Goal: Task Accomplishment & Management: Manage account settings

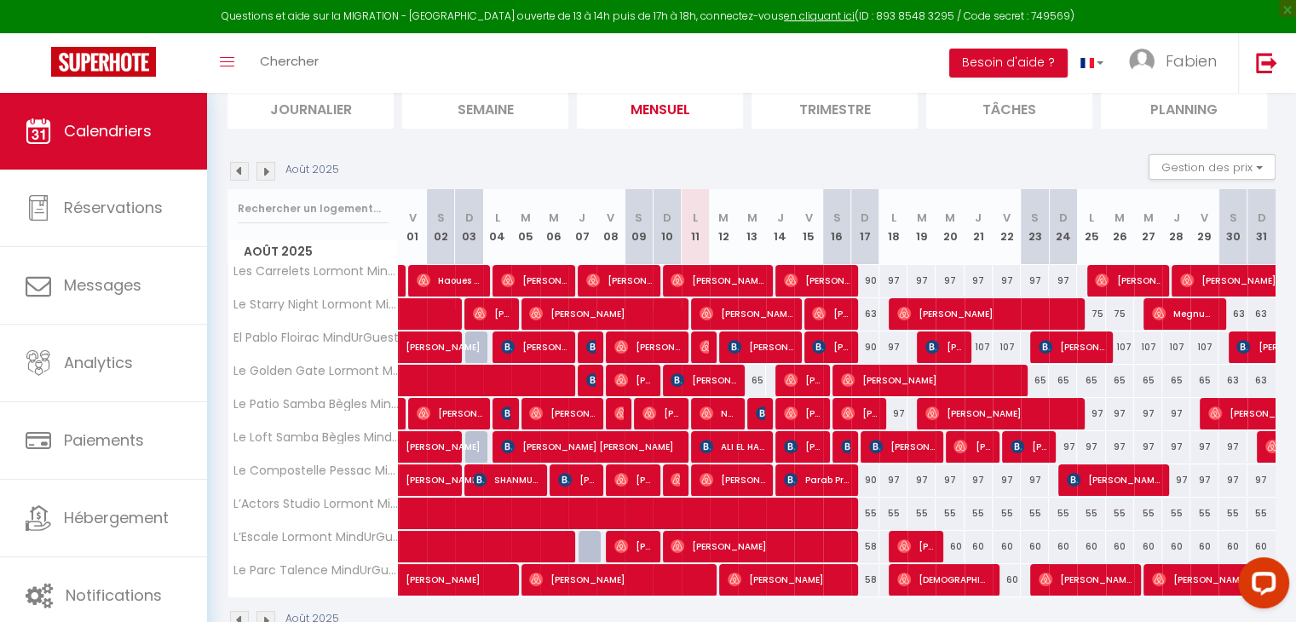
scroll to position [167, 0]
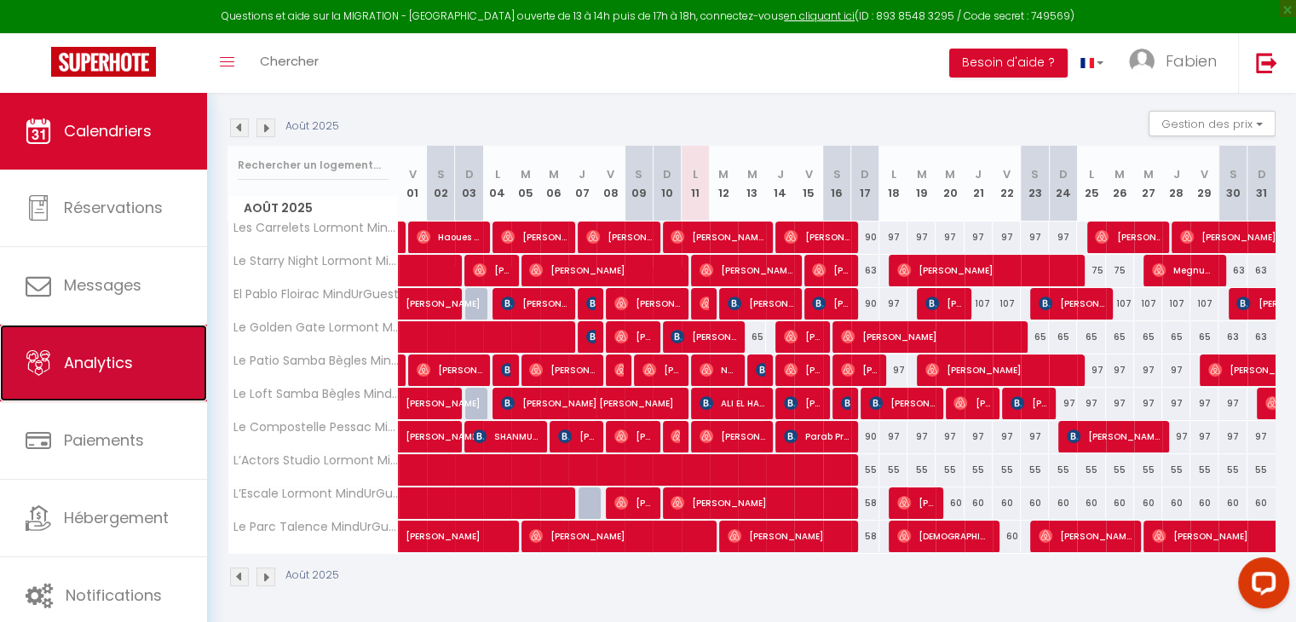
click at [97, 355] on span "Analytics" at bounding box center [98, 362] width 69 height 21
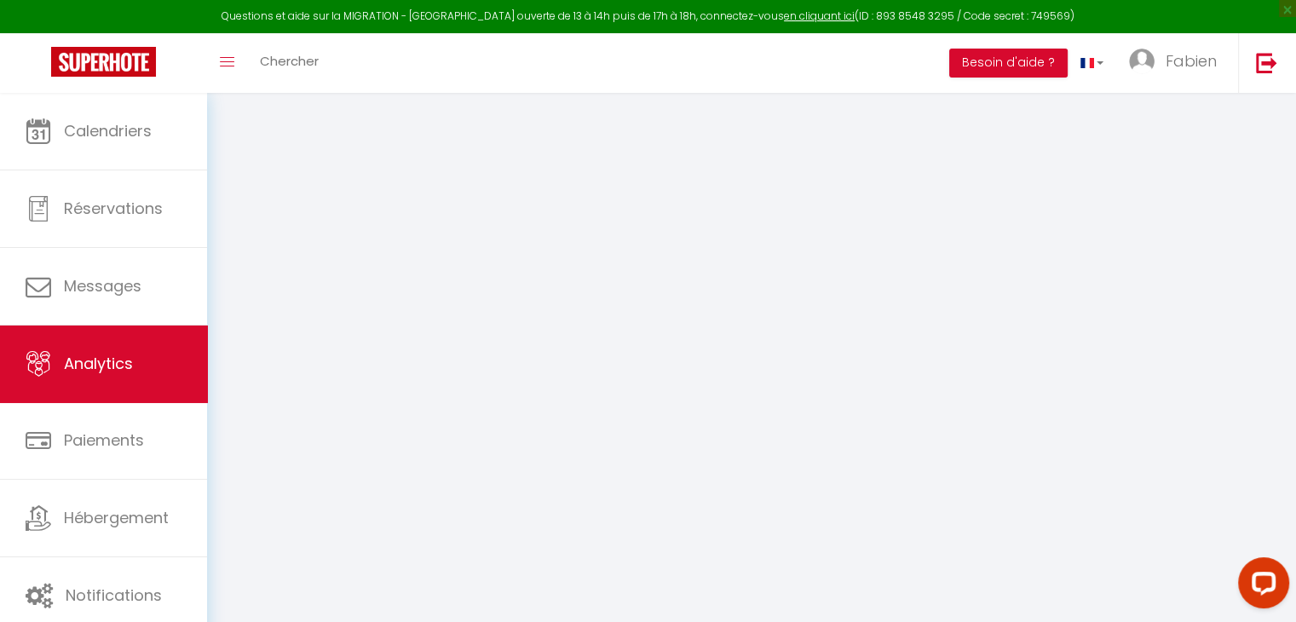
select select "2025"
select select "8"
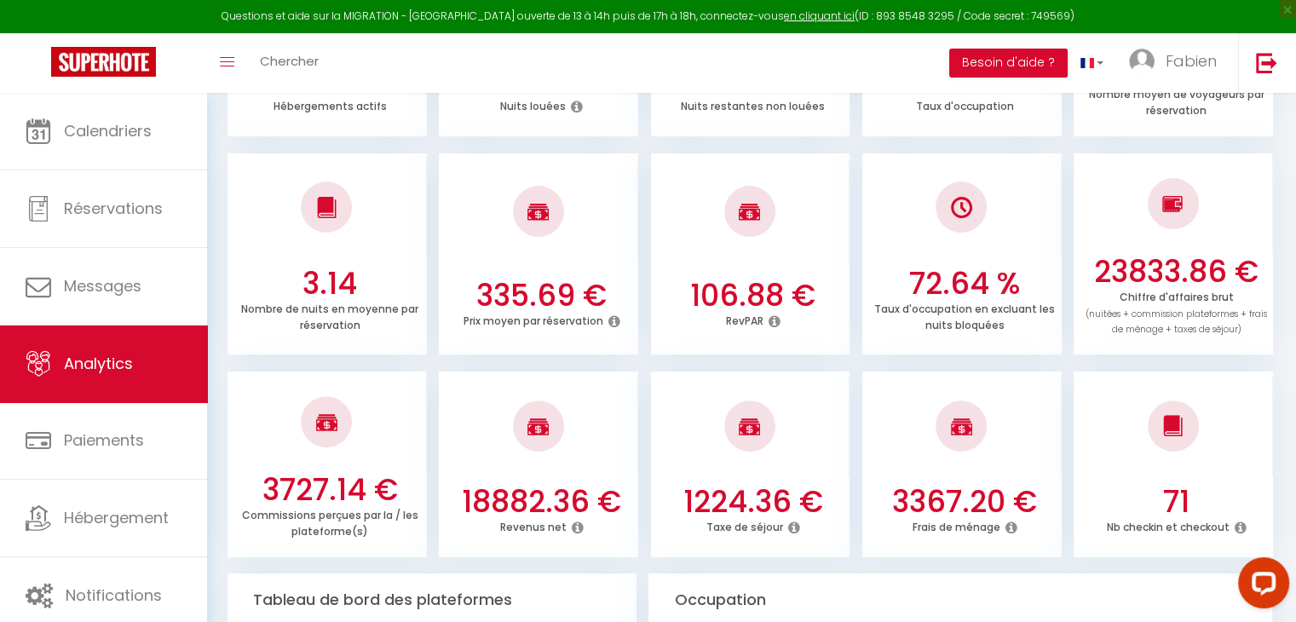
scroll to position [434, 0]
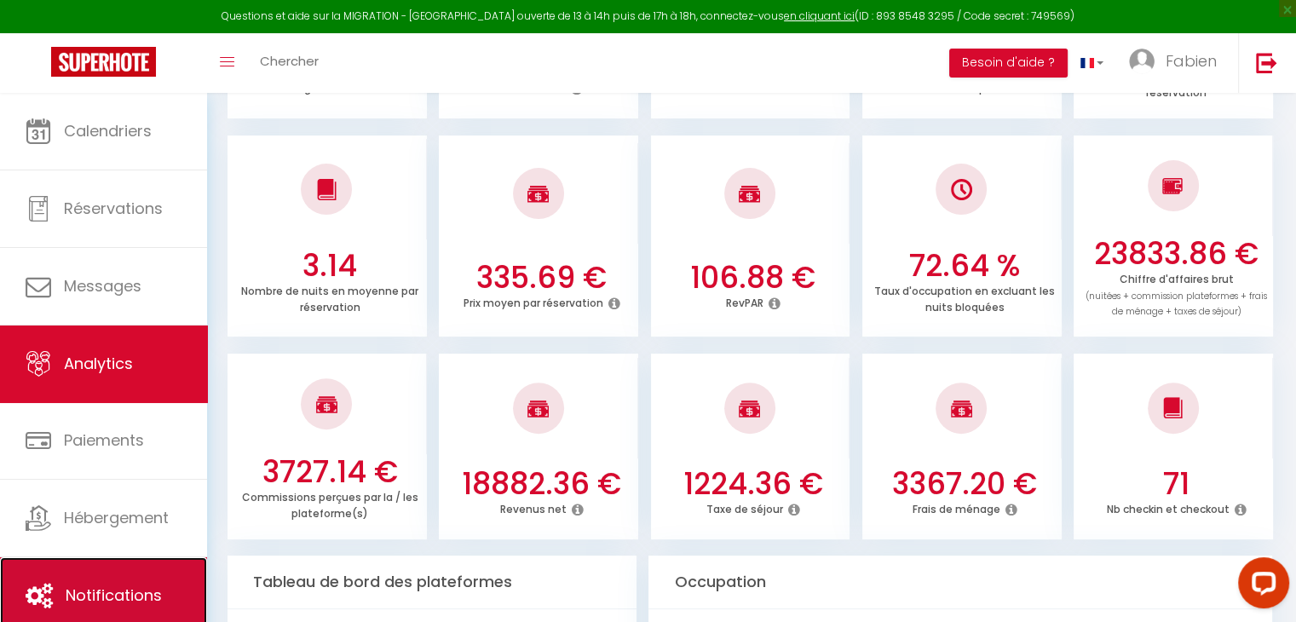
click at [122, 577] on link "Notifications" at bounding box center [103, 595] width 207 height 77
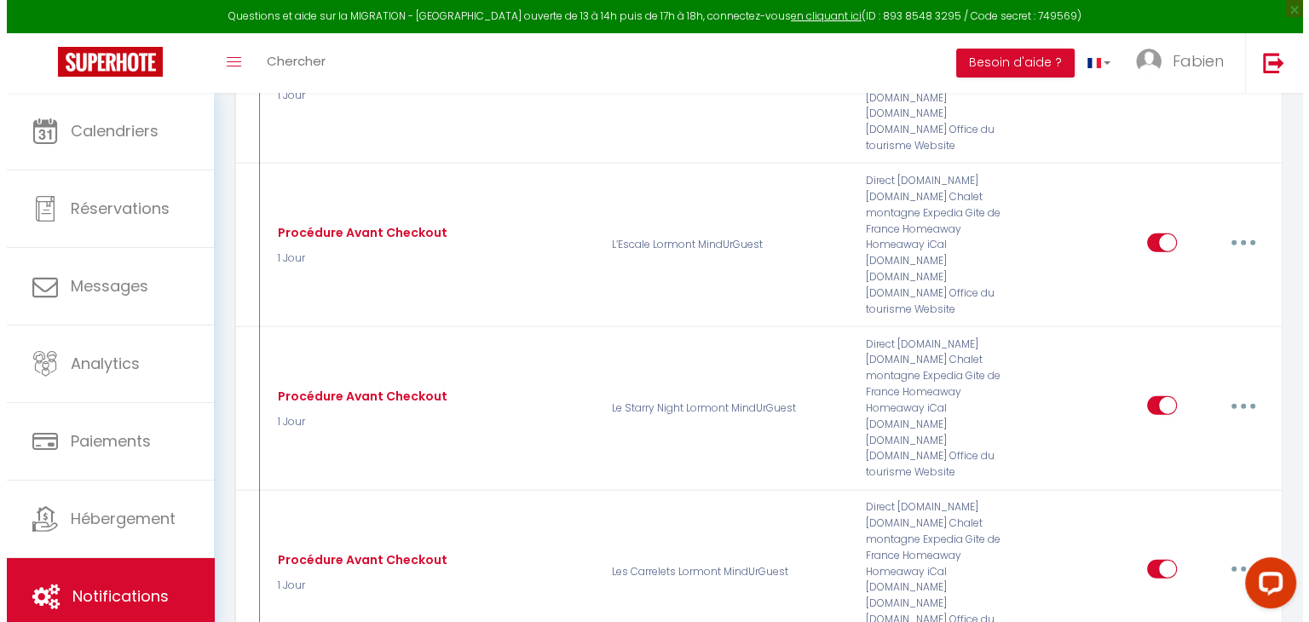
scroll to position [4397, 0]
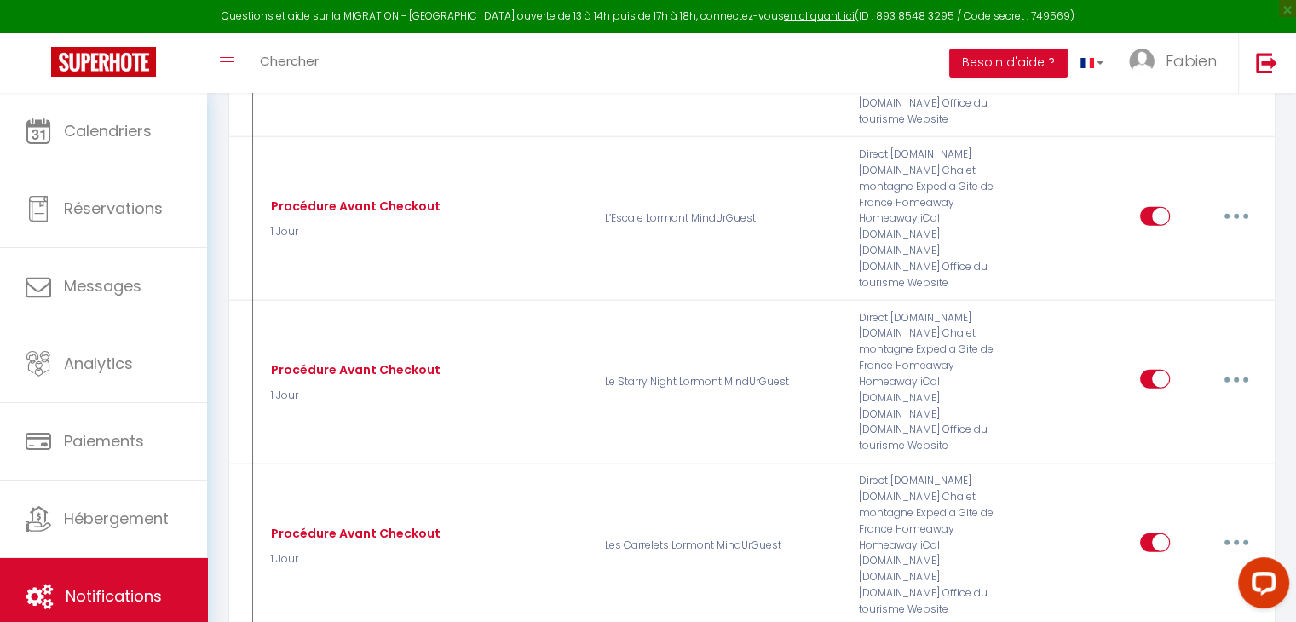
type input "Notification Après Checkout"
checkbox input "true"
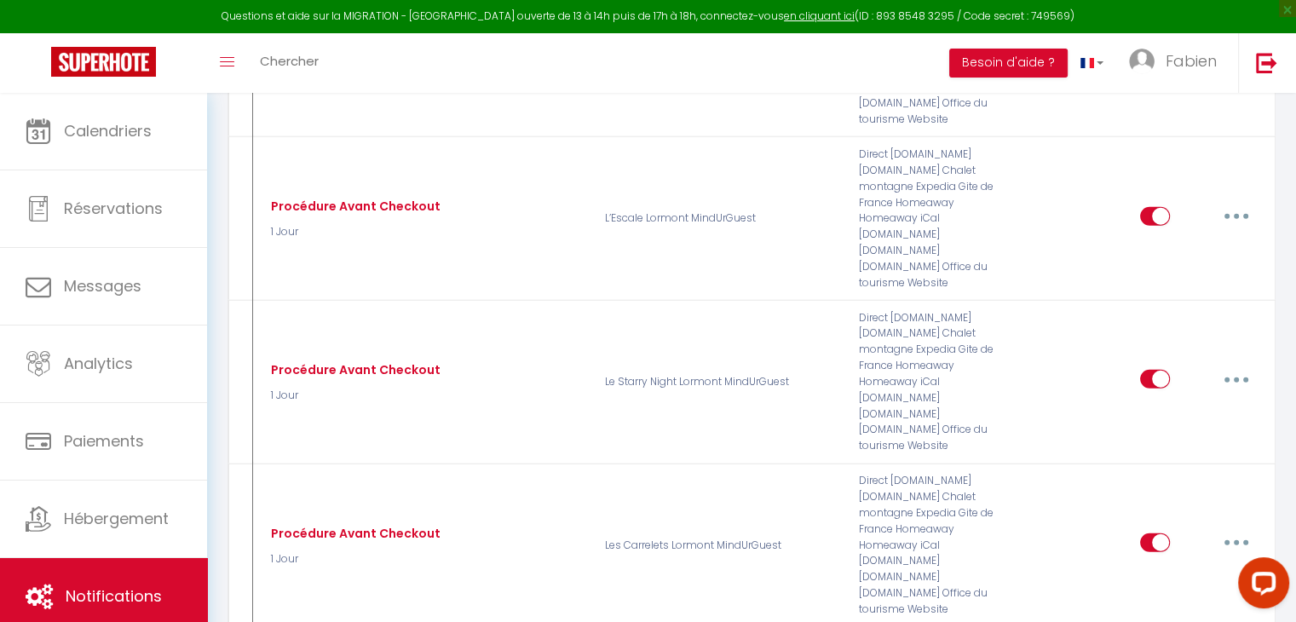
checkbox input "true"
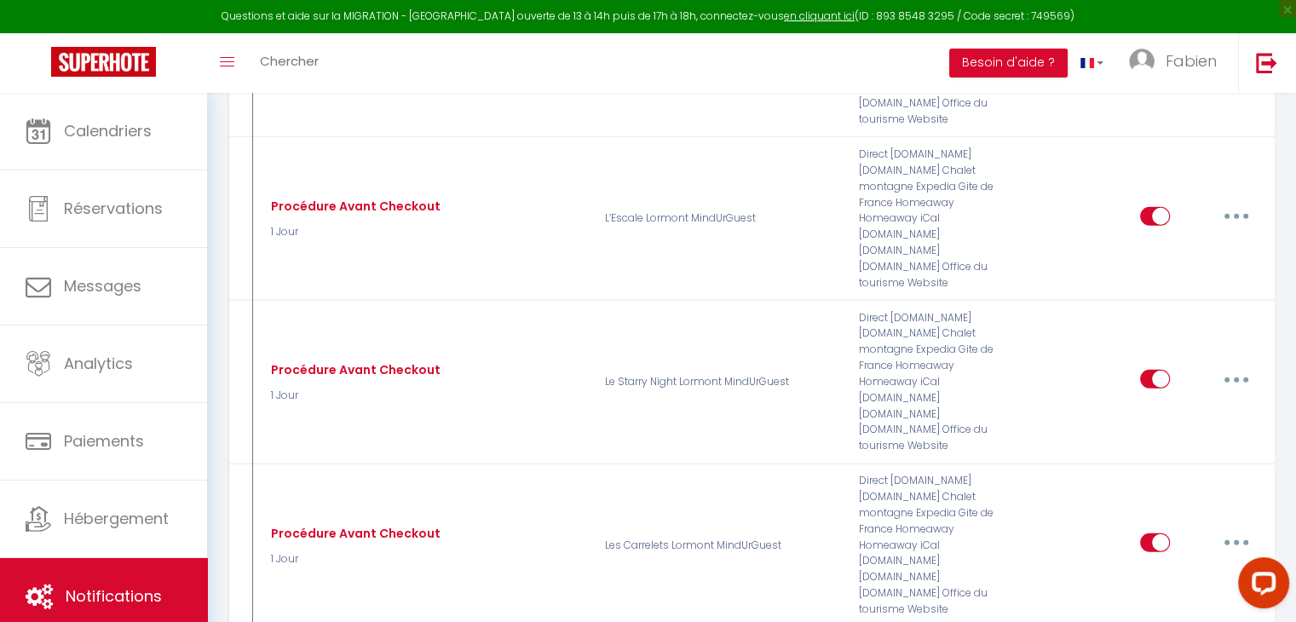
checkbox input "true"
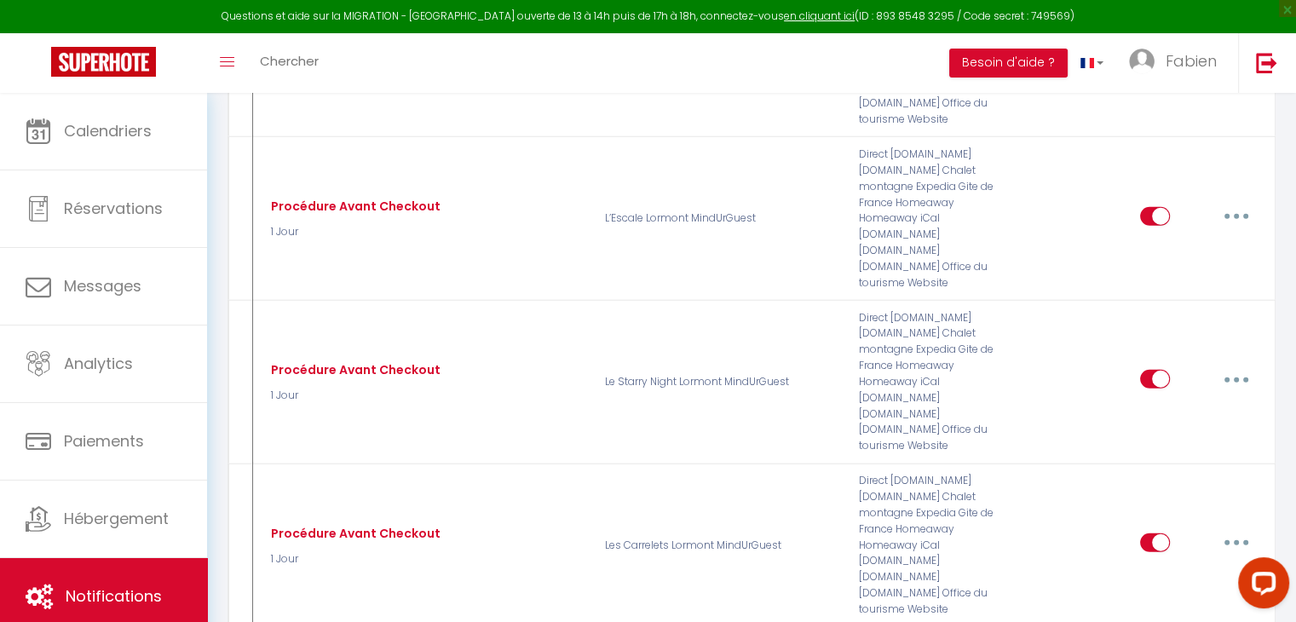
select select "5"
select select "1 Jour"
select select
checkbox input "true"
checkbox input "false"
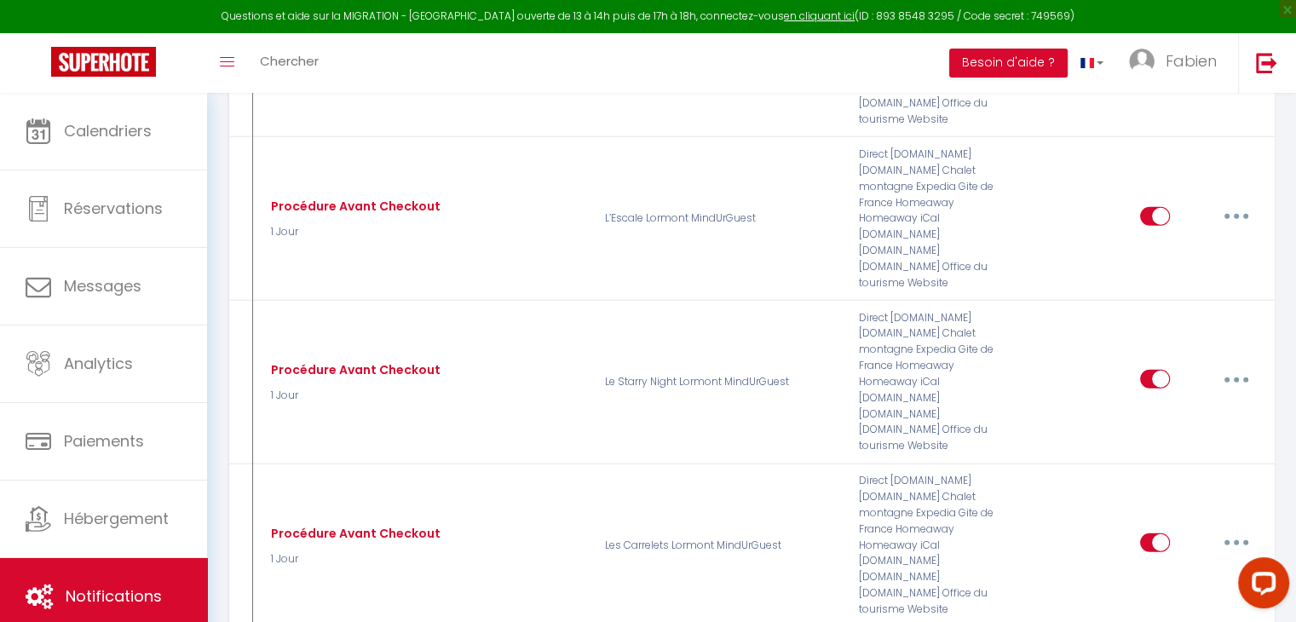
checkbox input "false"
radio input "true"
type input "Merci beaucoup pour votre séjour - [RENTAL:NAME]"
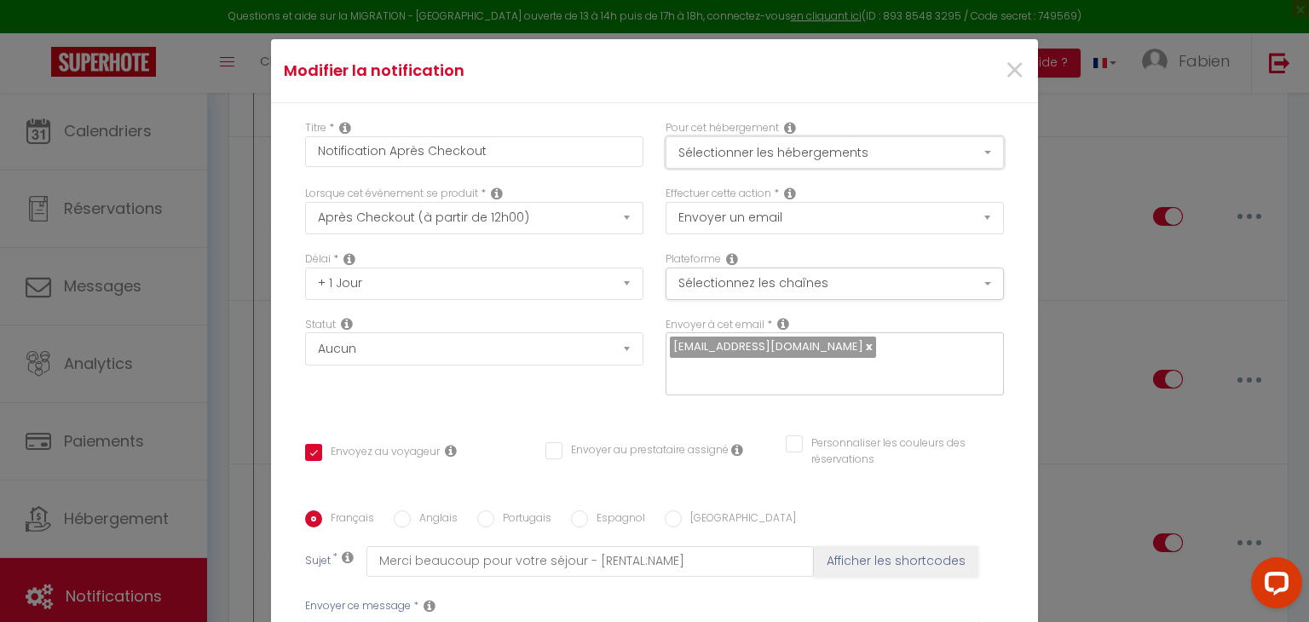
click at [836, 144] on button "Sélectionner les hébergements" at bounding box center [835, 152] width 338 height 32
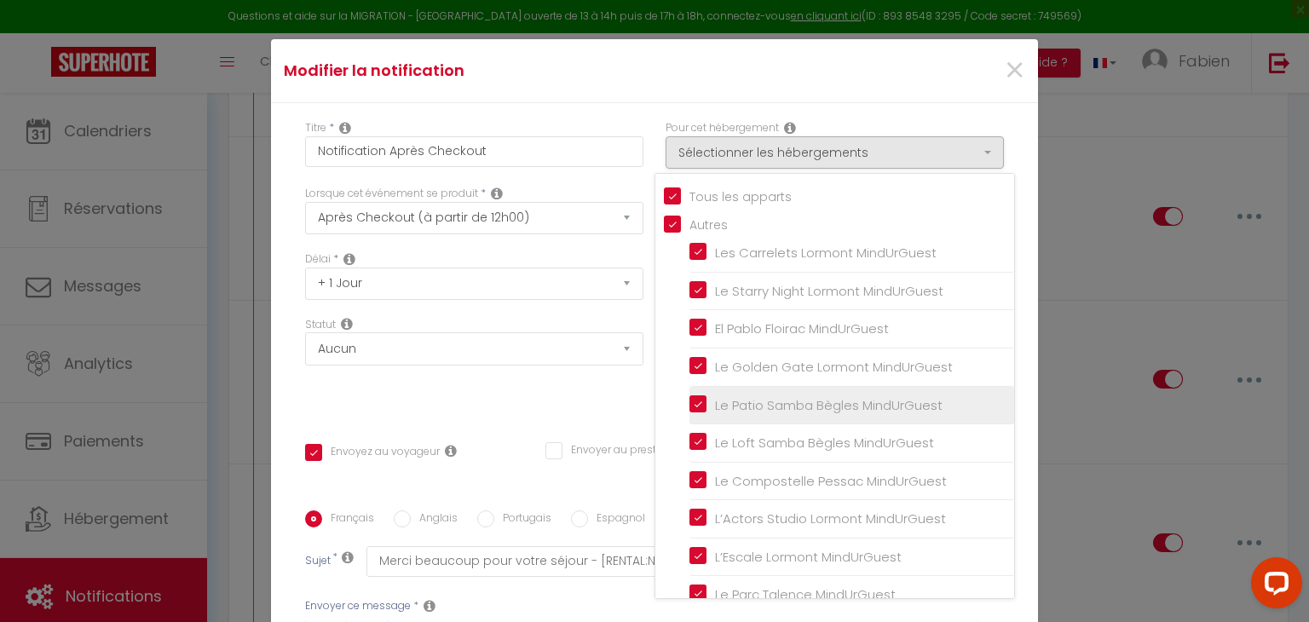
click at [689, 401] on input "Le Patio Samba Bègles MindUrGuest" at bounding box center [851, 404] width 325 height 17
checkbox input "false"
checkbox input "true"
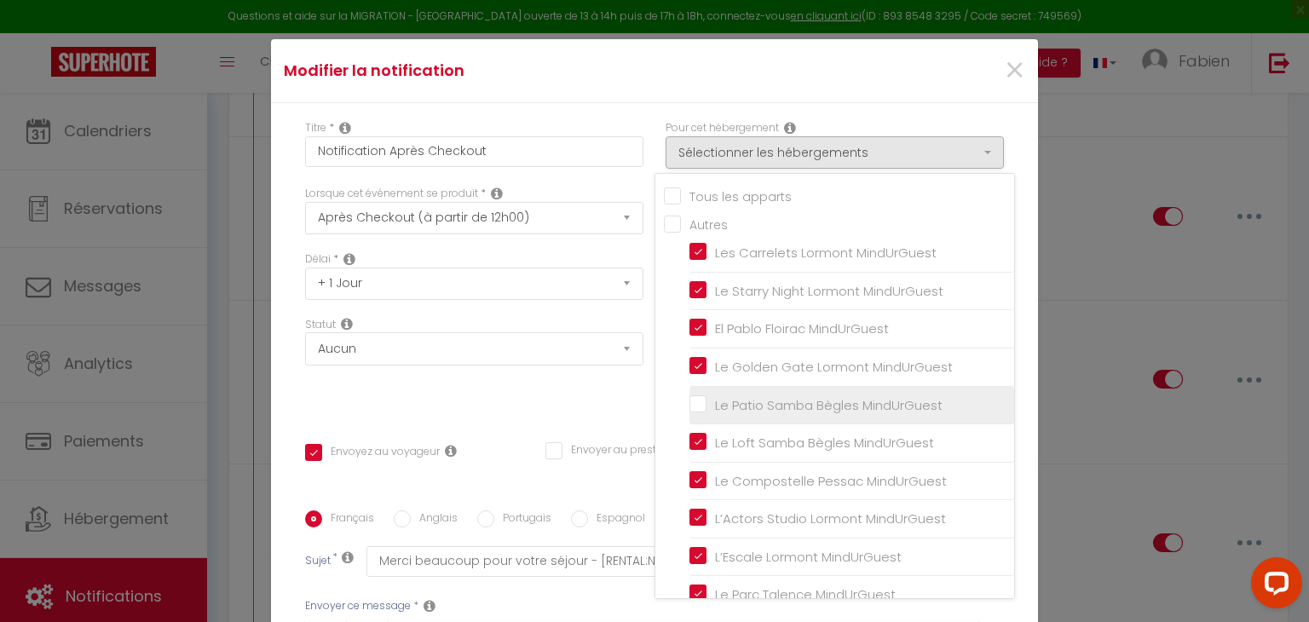
checkbox input "false"
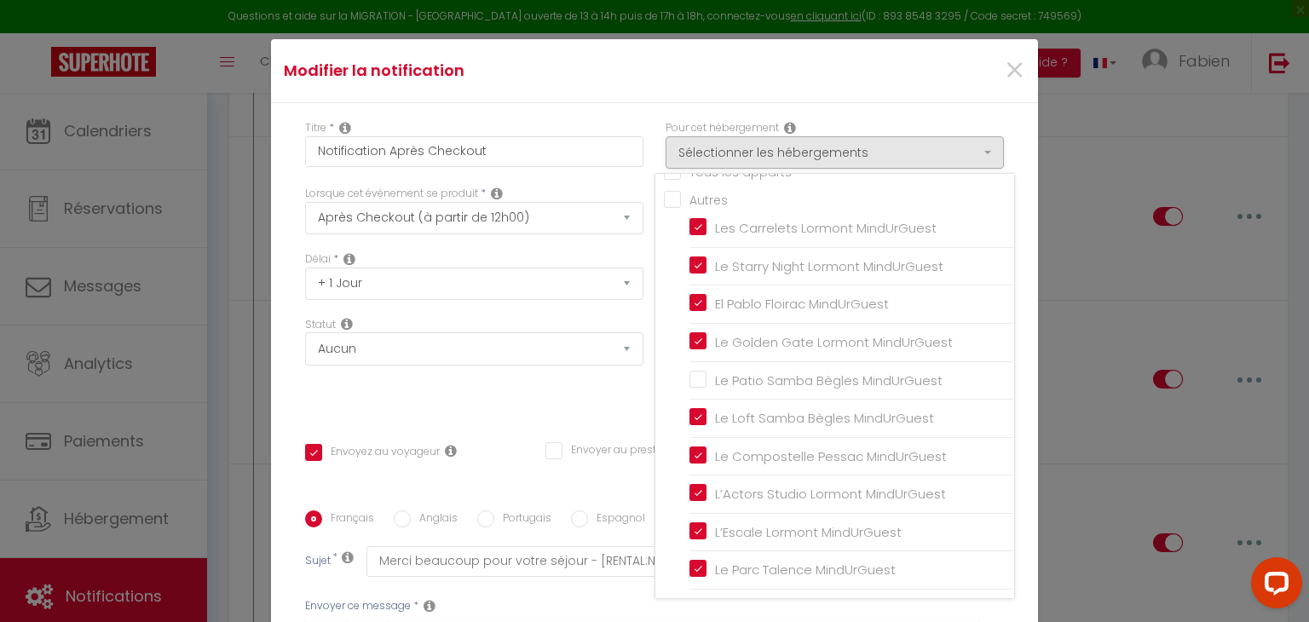
scroll to position [352, 0]
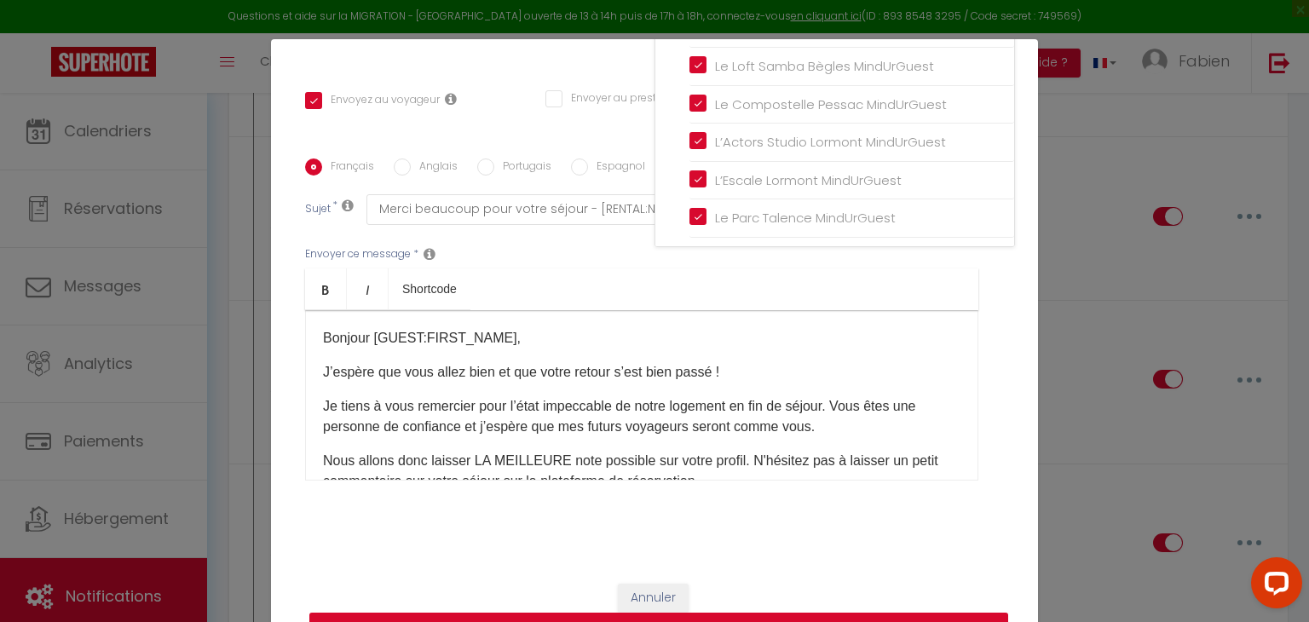
click at [751, 617] on button "Mettre à jour" at bounding box center [658, 629] width 699 height 32
checkbox input "true"
checkbox input "false"
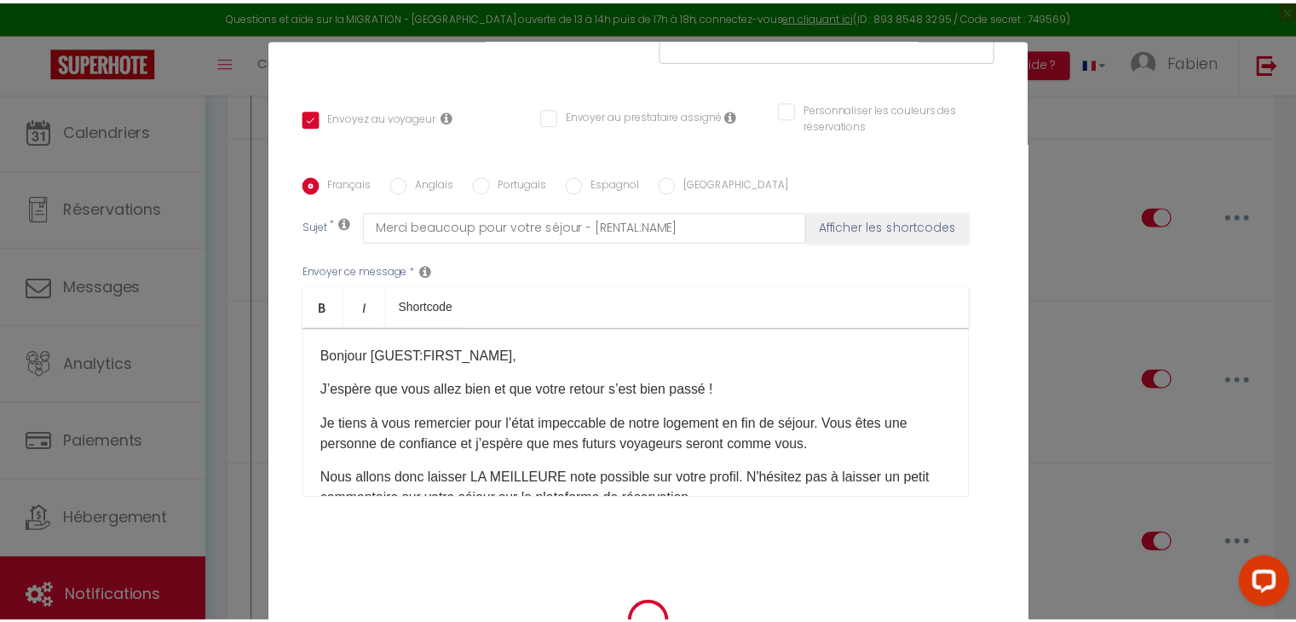
scroll to position [334, 0]
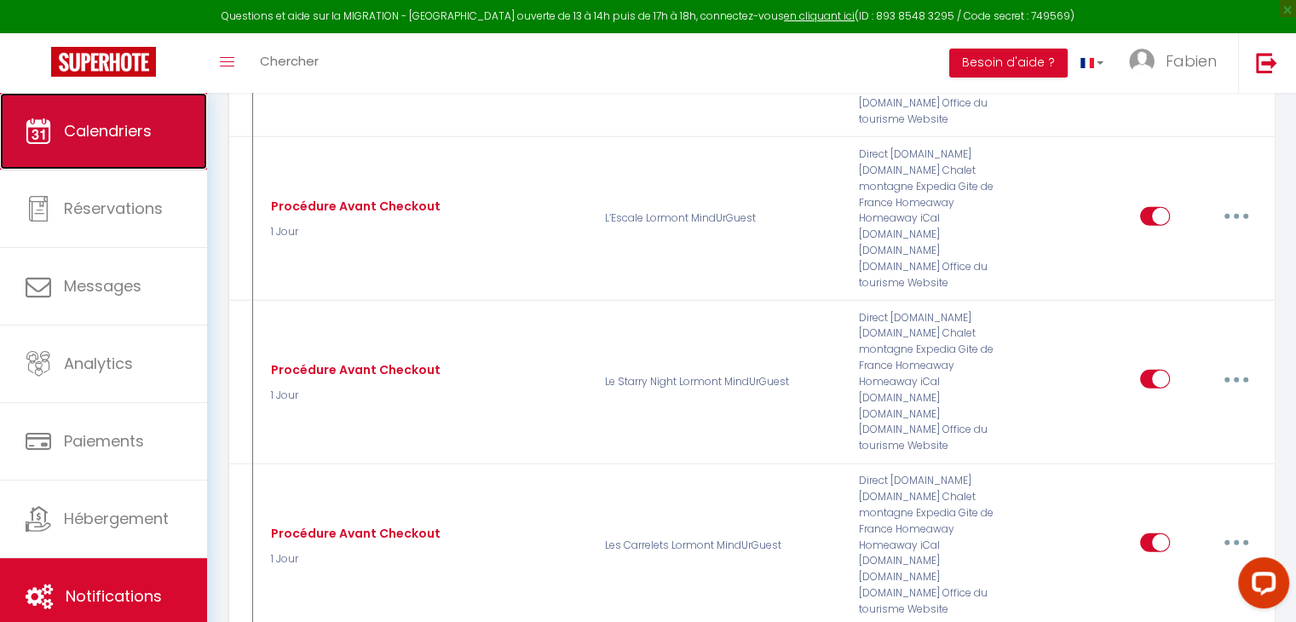
click at [107, 129] on span "Calendriers" at bounding box center [108, 130] width 88 height 21
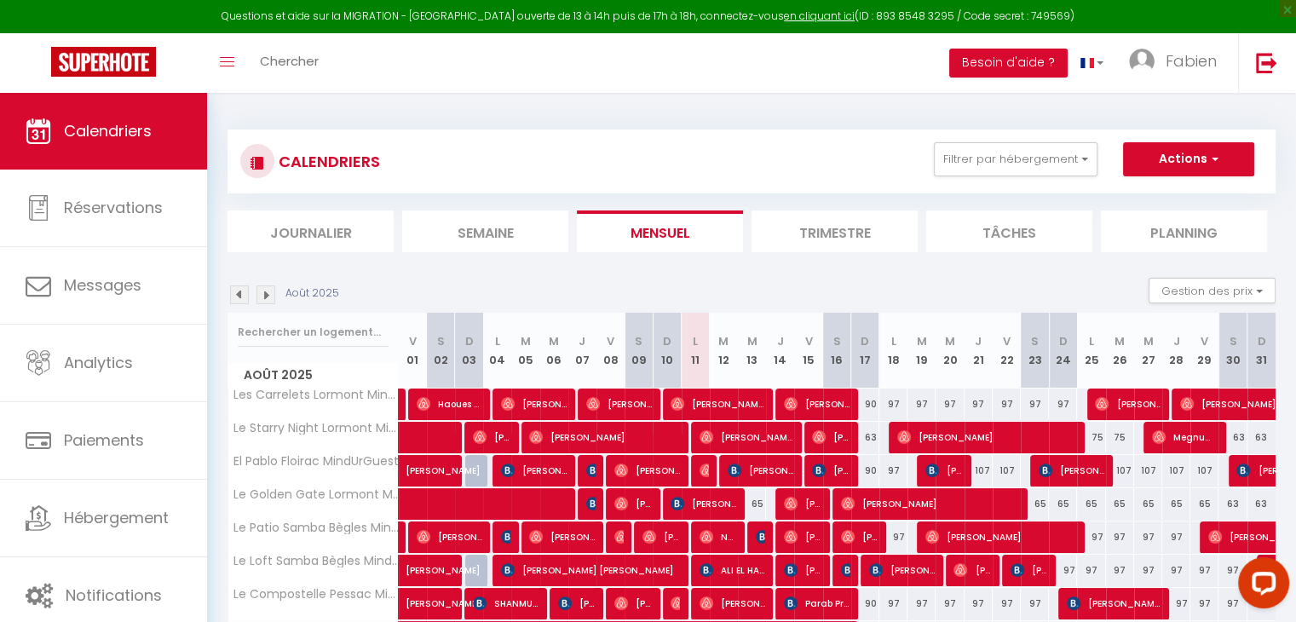
scroll to position [167, 0]
